Goal: Find specific page/section: Find specific page/section

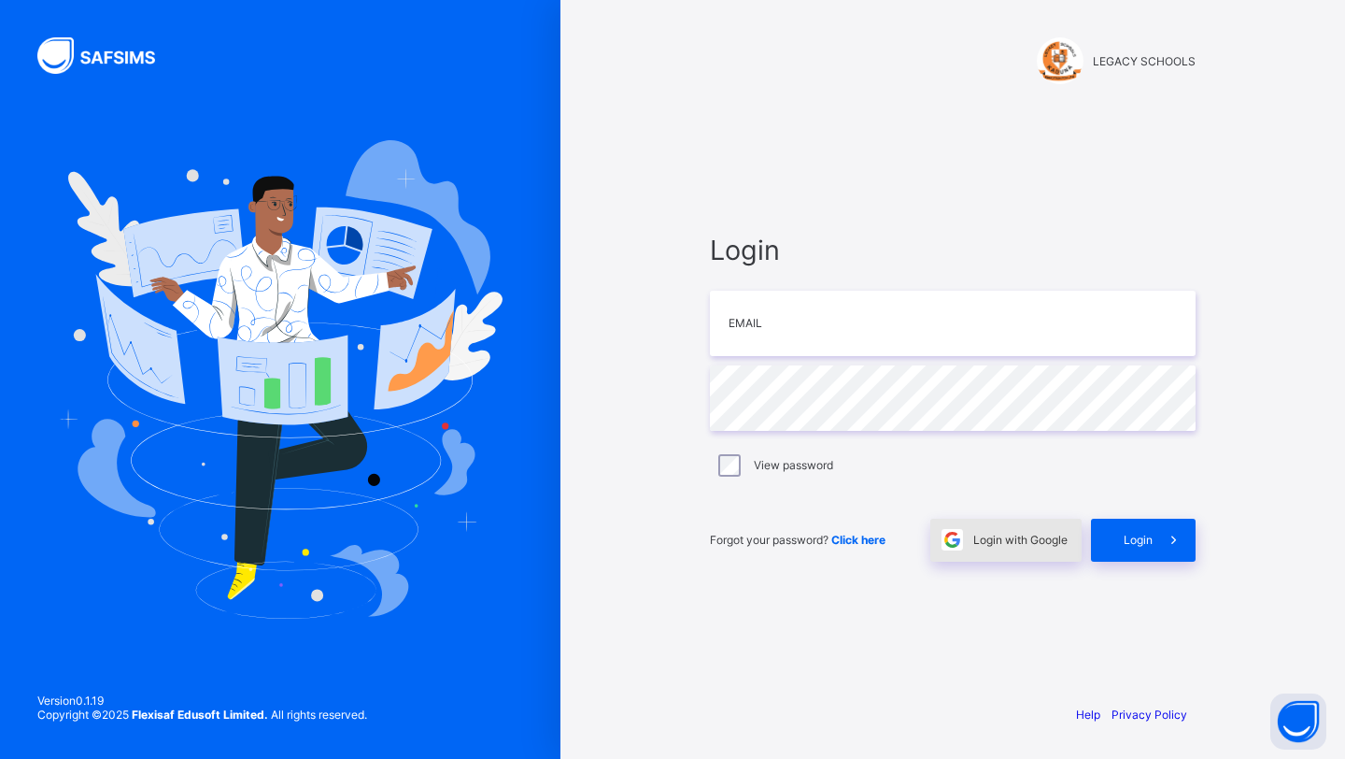
click at [1052, 549] on div "Login with Google" at bounding box center [1006, 540] width 151 height 43
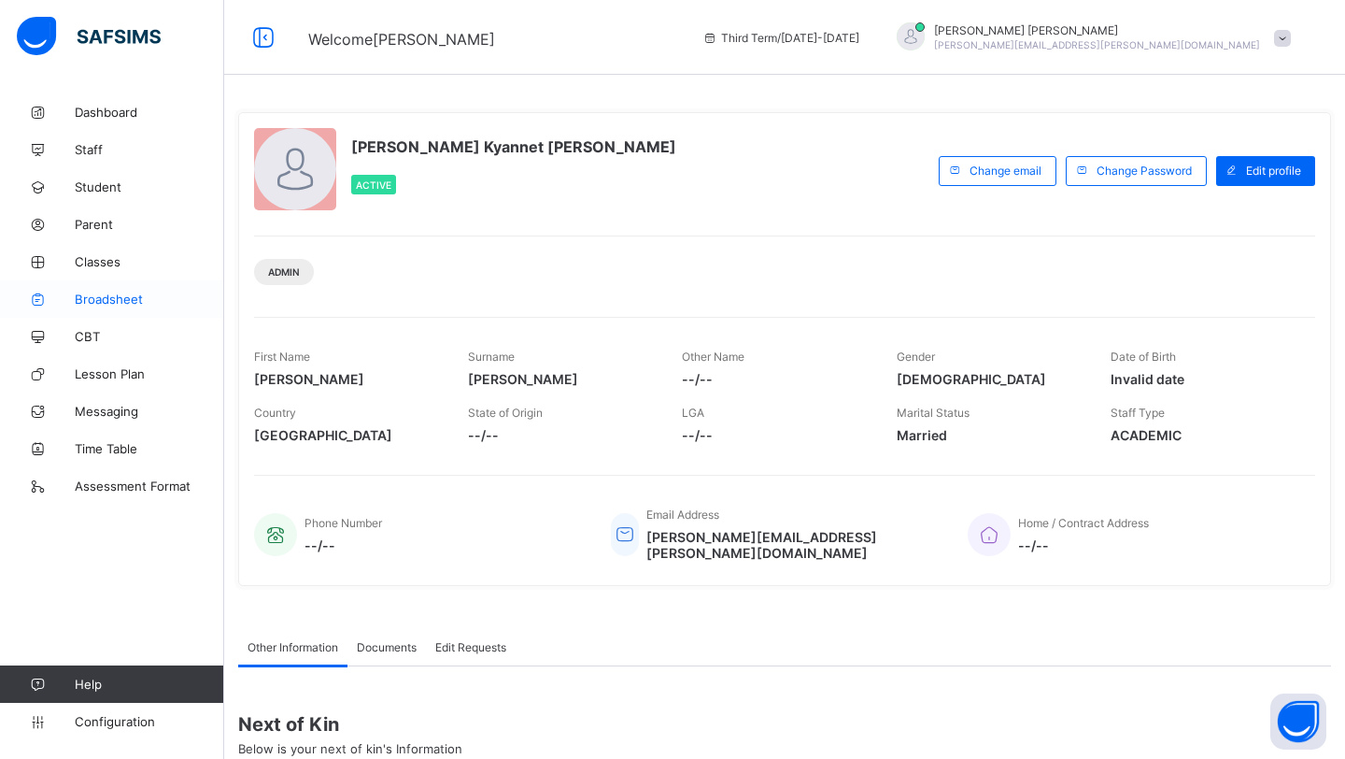
click at [134, 293] on span "Broadsheet" at bounding box center [149, 298] width 149 height 15
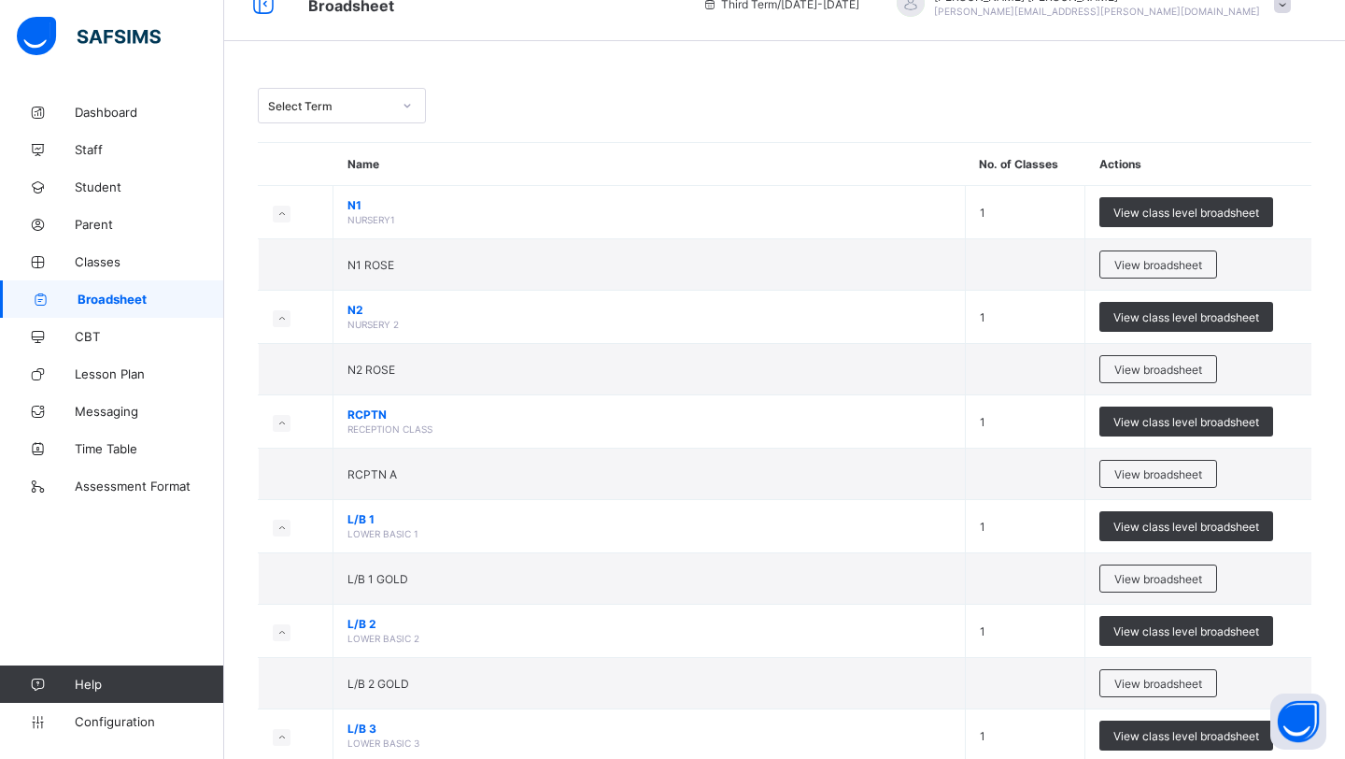
scroll to position [36, 0]
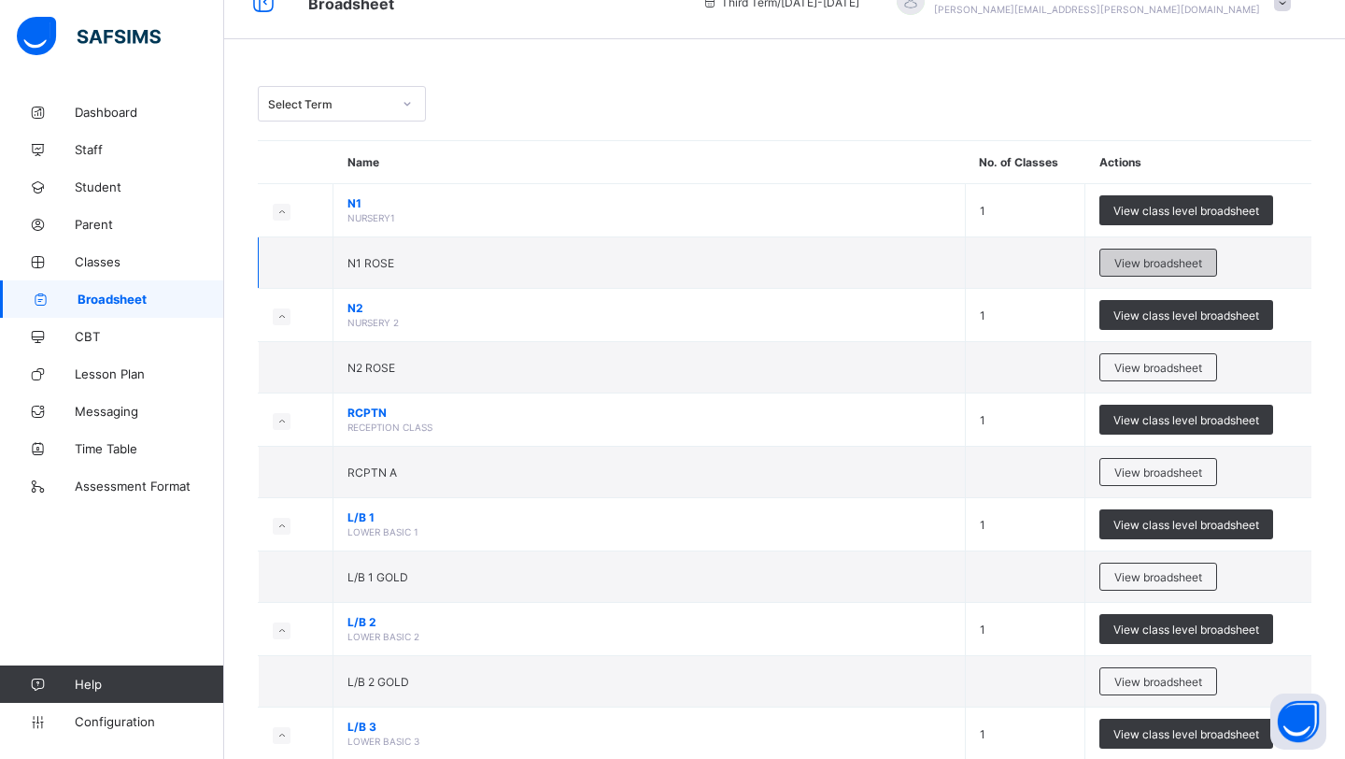
click at [1142, 256] on span "View broadsheet" at bounding box center [1159, 263] width 88 height 14
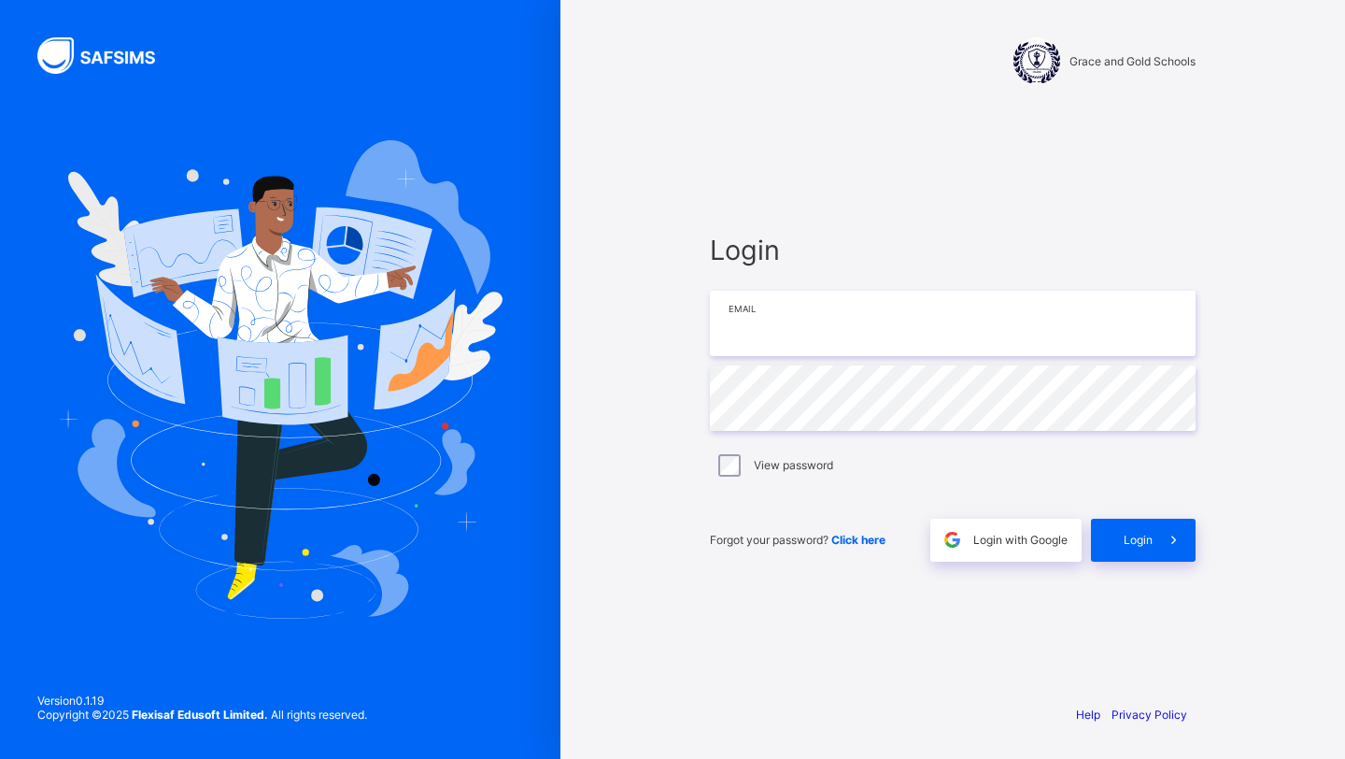
click at [747, 322] on input "email" at bounding box center [953, 323] width 486 height 65
type input "**********"
click at [1121, 533] on div "Login" at bounding box center [1143, 540] width 105 height 43
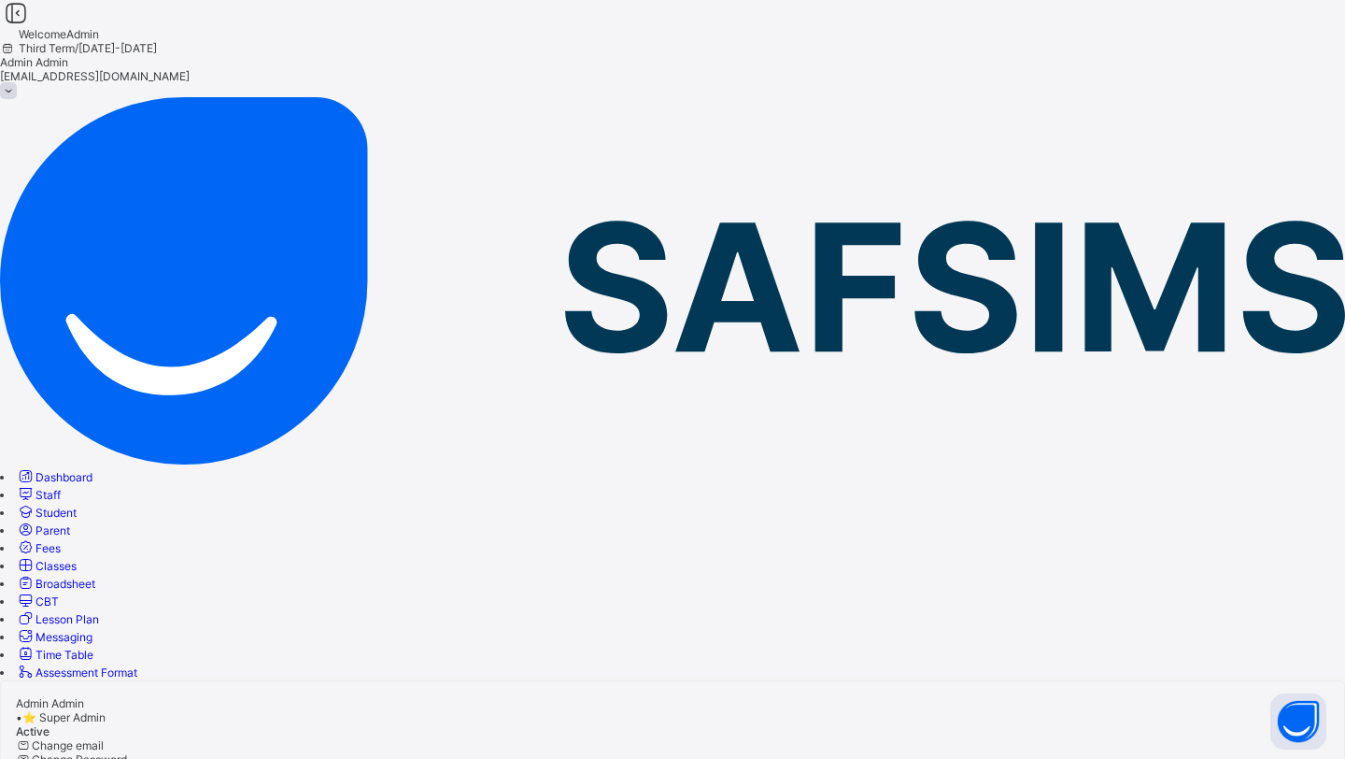
click at [95, 576] on span "Broadsheet" at bounding box center [66, 583] width 60 height 14
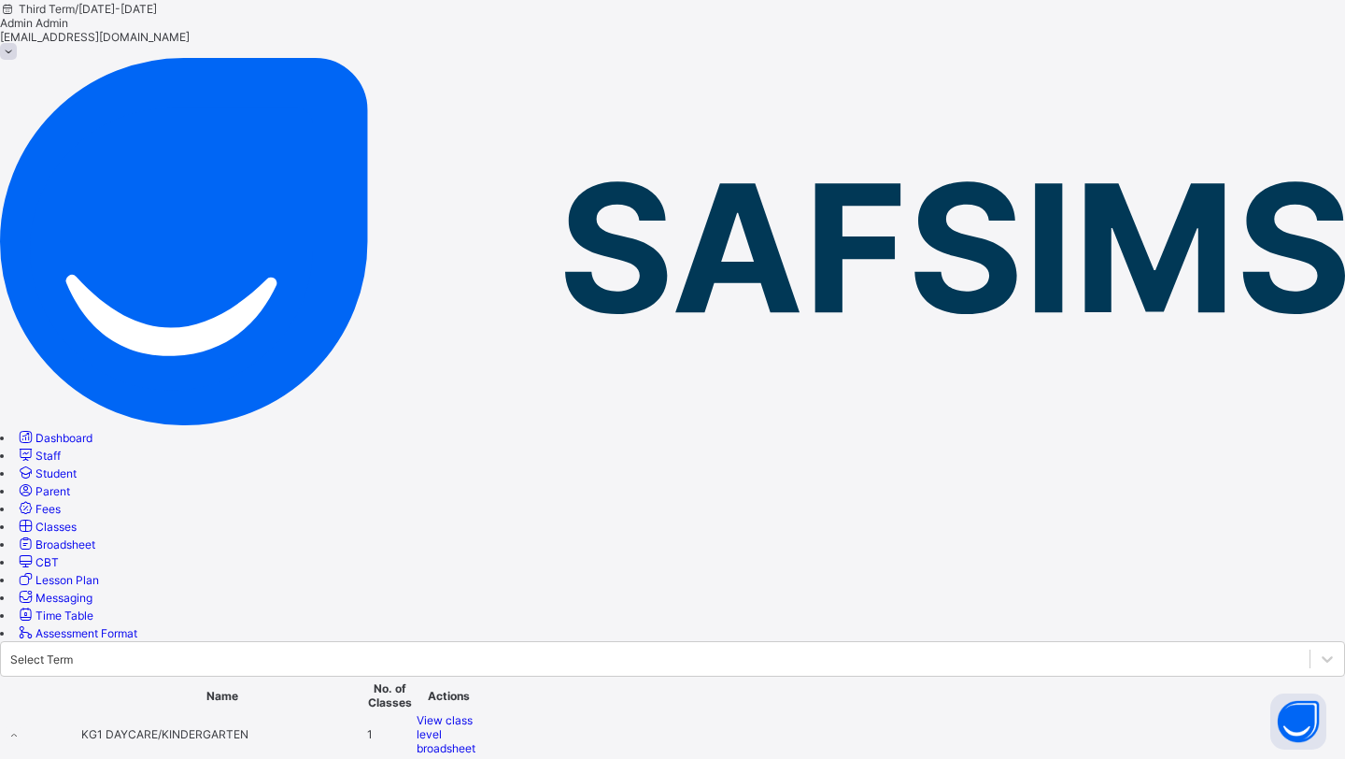
scroll to position [57, 0]
